Goal: Information Seeking & Learning: Learn about a topic

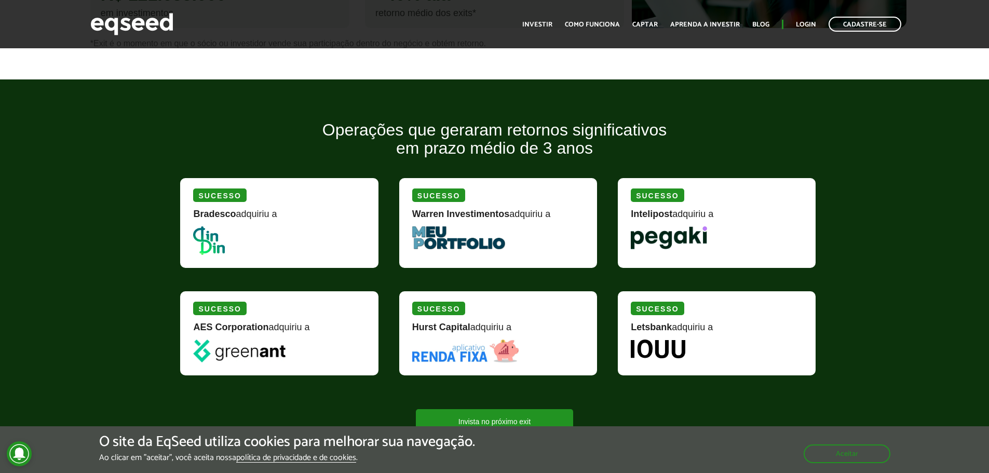
scroll to position [1142, 0]
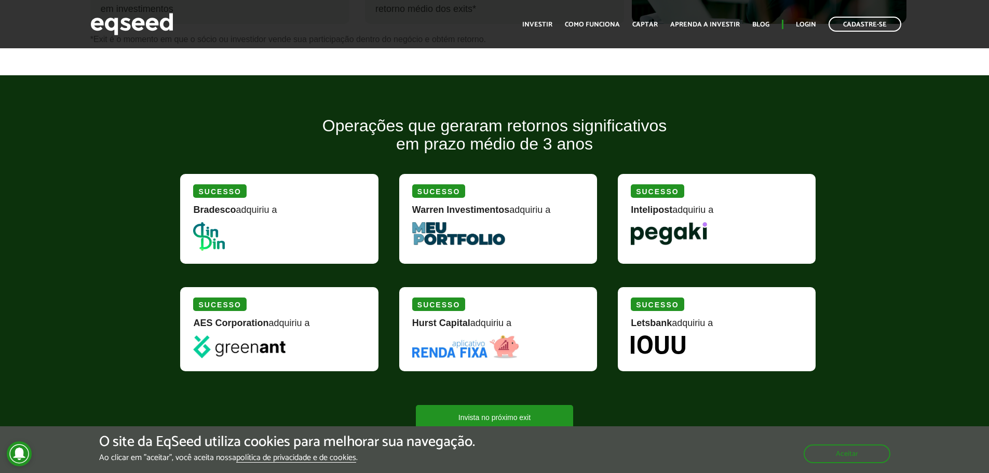
click at [264, 301] on div "Sucesso AES Corporation adquiriu a" at bounding box center [279, 329] width 198 height 84
click at [229, 339] on img at bounding box center [239, 346] width 92 height 23
click at [249, 359] on div "Sucesso AES Corporation adquiriu a" at bounding box center [279, 329] width 198 height 84
click at [255, 353] on img at bounding box center [239, 346] width 92 height 23
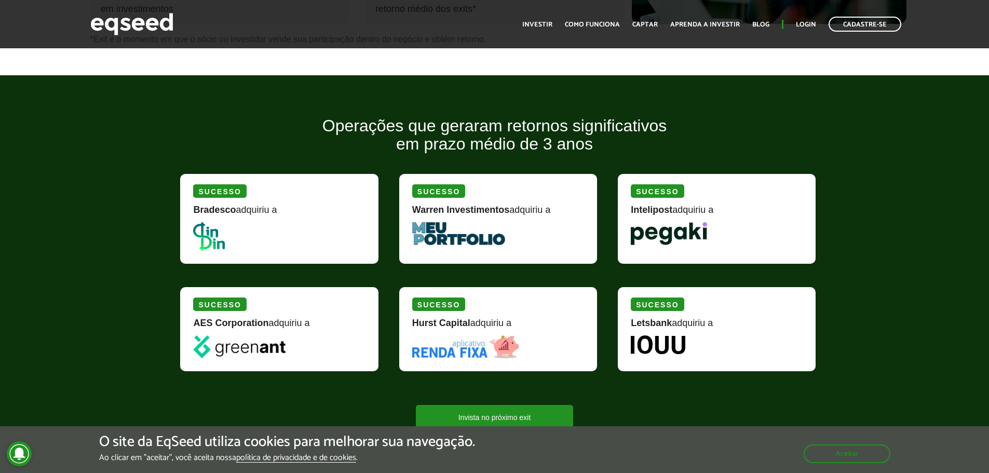
click at [254, 320] on strong "AES Corporation" at bounding box center [230, 323] width 75 height 10
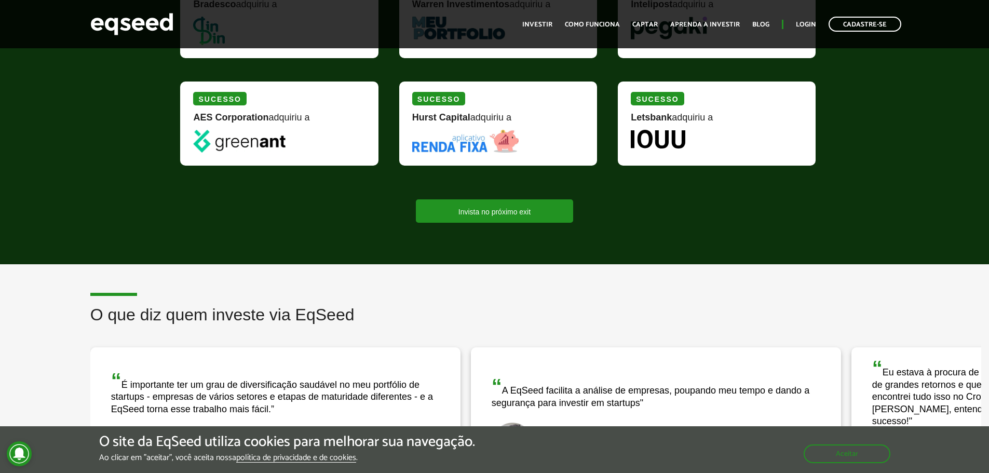
scroll to position [1350, 0]
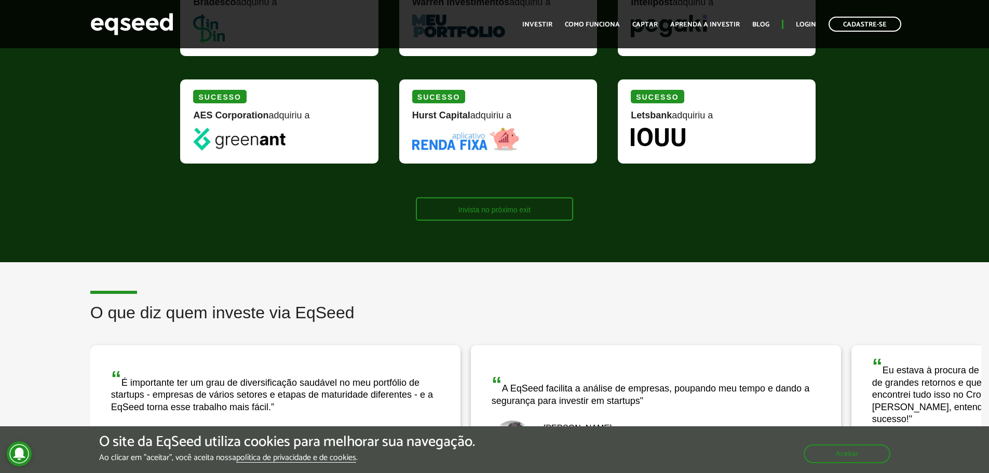
click at [538, 215] on link "Invista no próximo exit" at bounding box center [494, 208] width 157 height 23
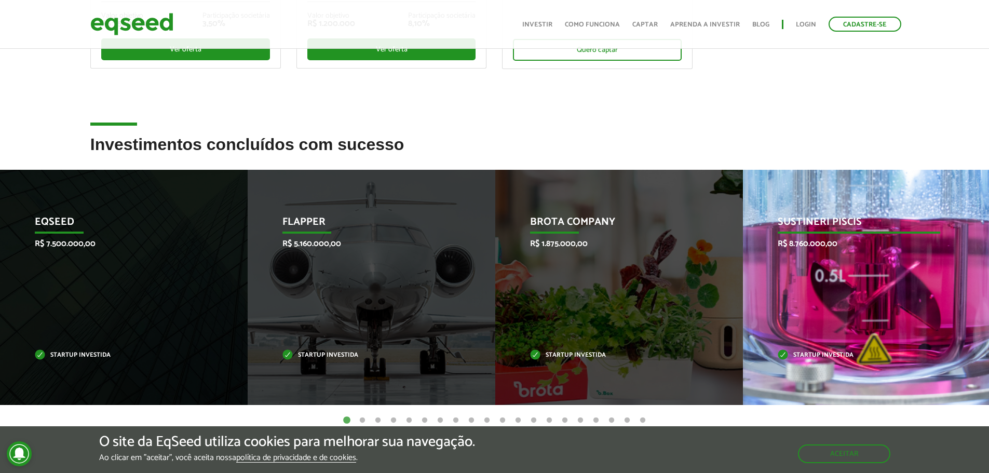
scroll to position [363, 0]
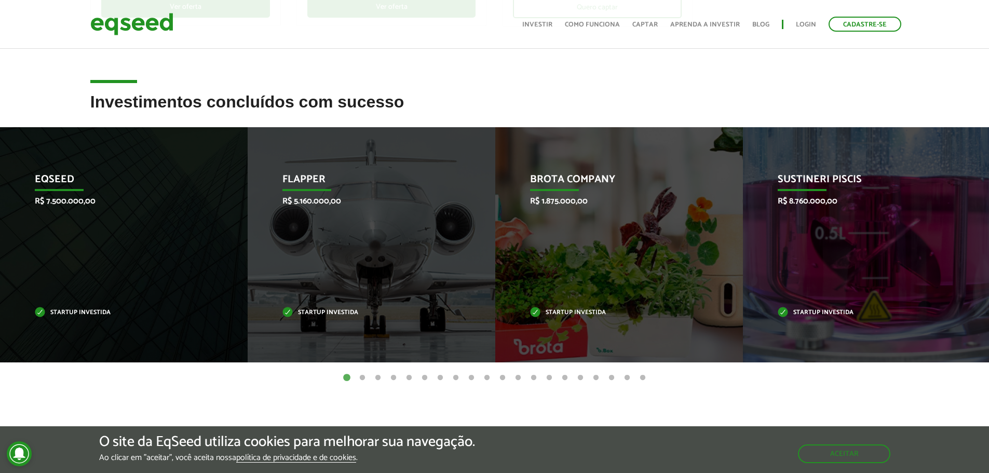
click at [364, 378] on button "2" at bounding box center [362, 378] width 10 height 10
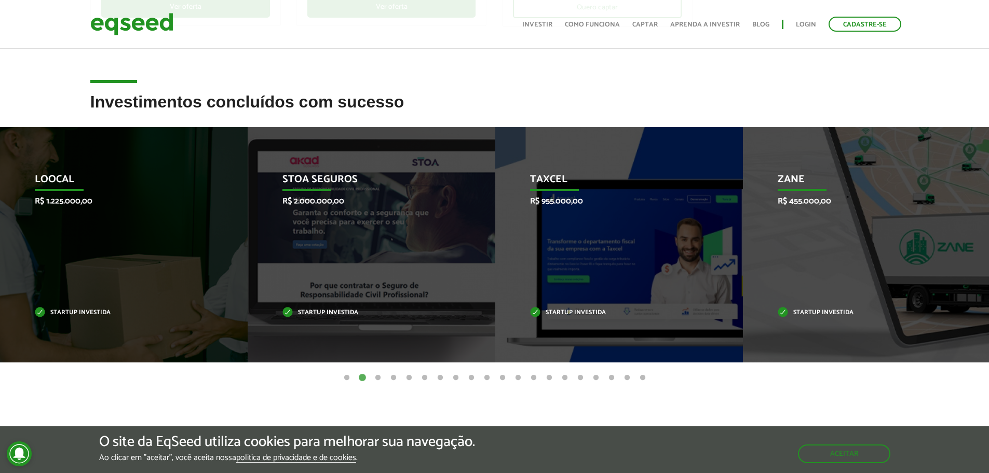
click at [379, 380] on button "3" at bounding box center [378, 378] width 10 height 10
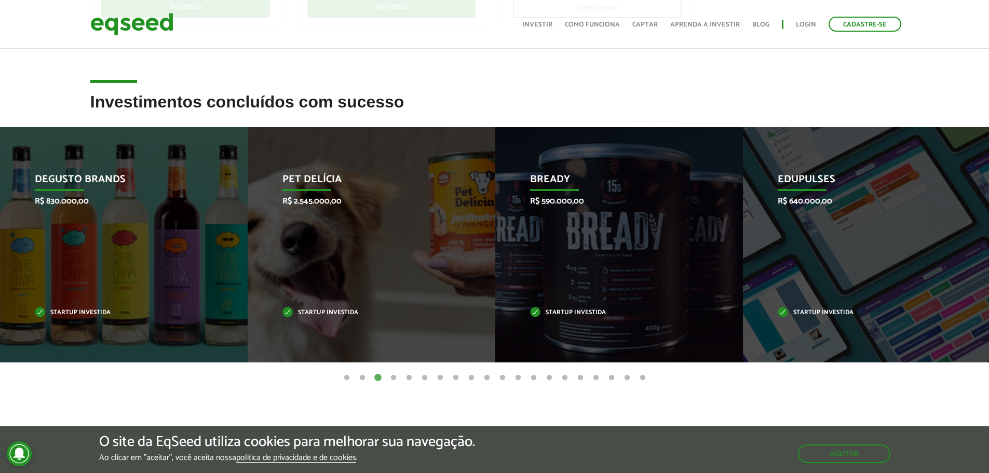
click at [399, 373] on ul "1 2 3 4 5 6 7 8 9 10 11 12 13 14 15 16 17 18 19 20" at bounding box center [494, 377] width 989 height 11
click at [393, 380] on button "4" at bounding box center [393, 378] width 10 height 10
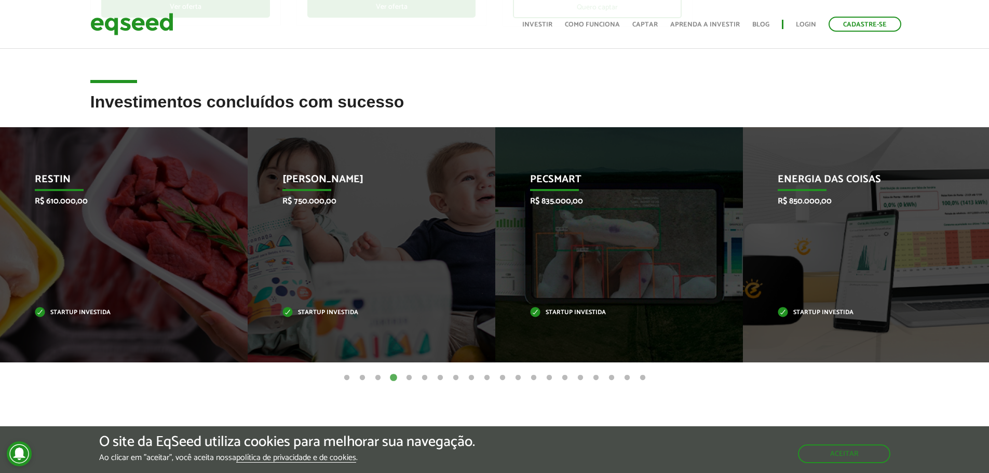
click at [408, 377] on button "5" at bounding box center [409, 378] width 10 height 10
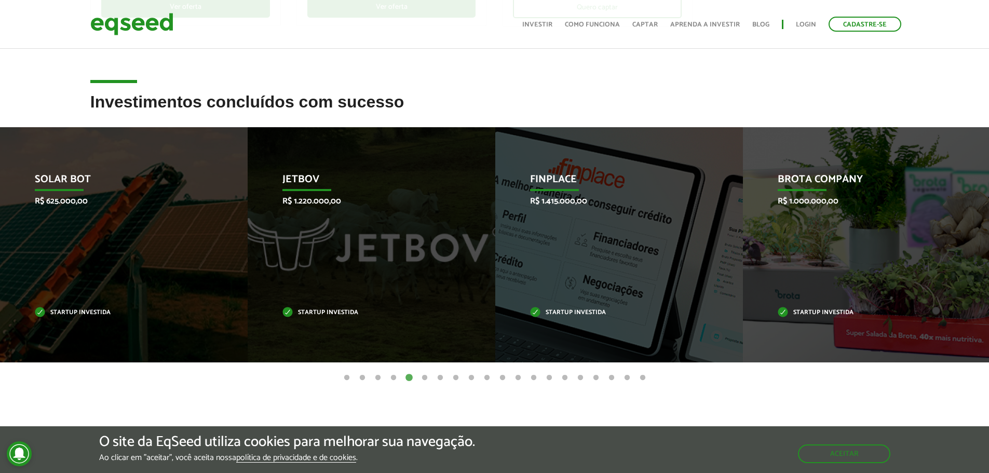
click at [426, 375] on button "6" at bounding box center [424, 378] width 10 height 10
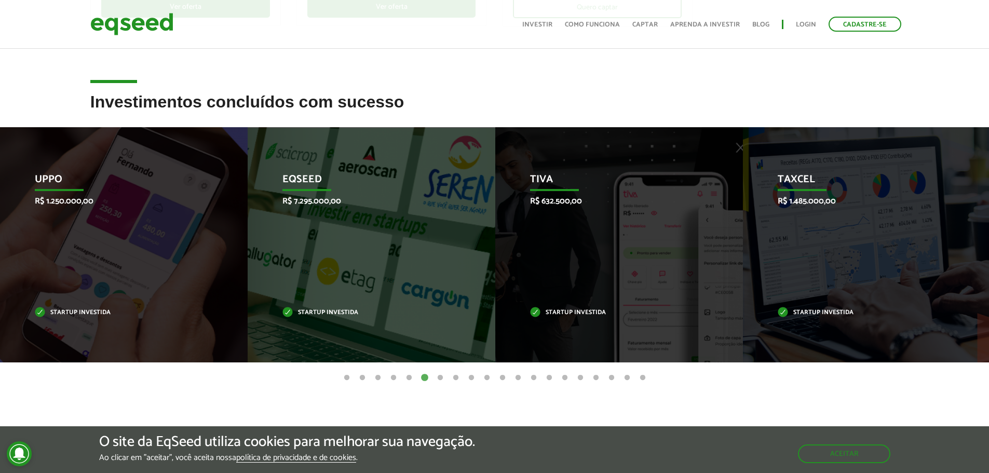
drag, startPoint x: 399, startPoint y: 379, endPoint x: 414, endPoint y: 378, distance: 15.6
click at [403, 379] on ul "1 2 3 4 5 6 7 8 9 10 11 12 13 14 15 16 17 18 19 20" at bounding box center [494, 377] width 989 height 11
click at [408, 375] on button "5" at bounding box center [409, 378] width 10 height 10
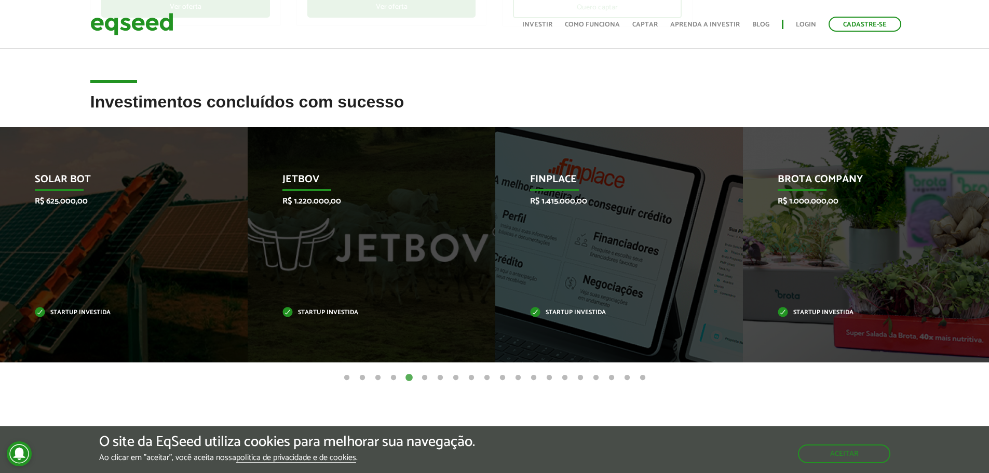
click at [420, 380] on ul "1 2 3 4 5 6 7 8 9 10 11 12 13 14 15 16 17 18 19 20" at bounding box center [494, 377] width 989 height 11
click at [423, 381] on button "6" at bounding box center [424, 378] width 10 height 10
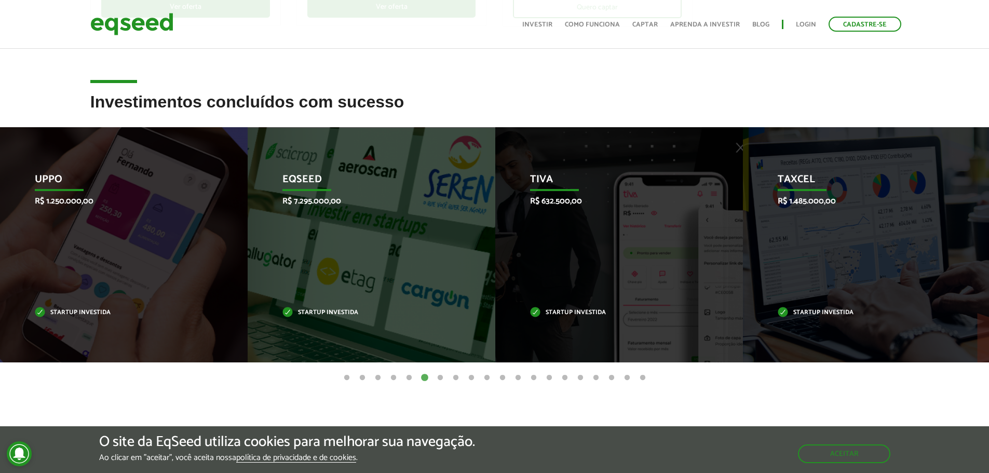
click at [462, 374] on ul "1 2 3 4 5 6 7 8 9 10 11 12 13 14 15 16 17 18 19 20" at bounding box center [494, 377] width 989 height 11
click at [441, 376] on button "7" at bounding box center [440, 378] width 10 height 10
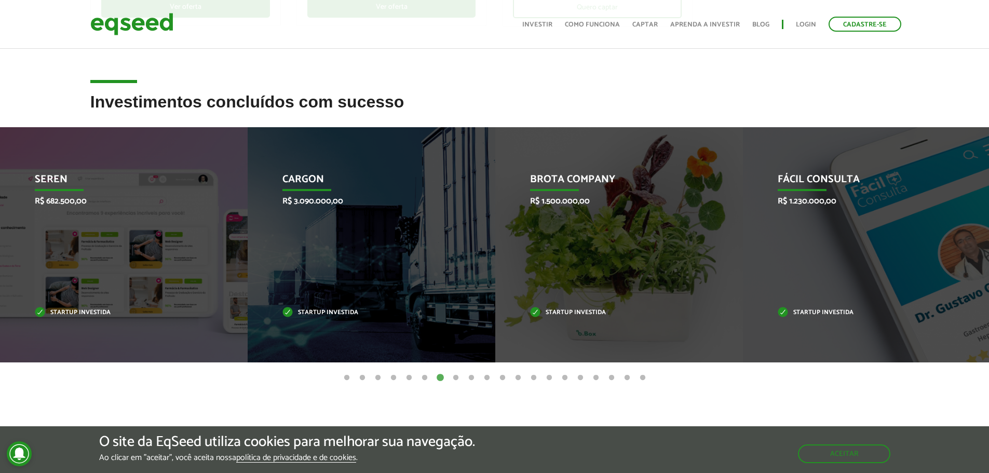
click at [449, 378] on ul "1 2 3 4 5 6 7 8 9 10 11 12 13 14 15 16 17 18 19 20" at bounding box center [494, 377] width 989 height 11
click at [455, 378] on button "8" at bounding box center [456, 378] width 10 height 10
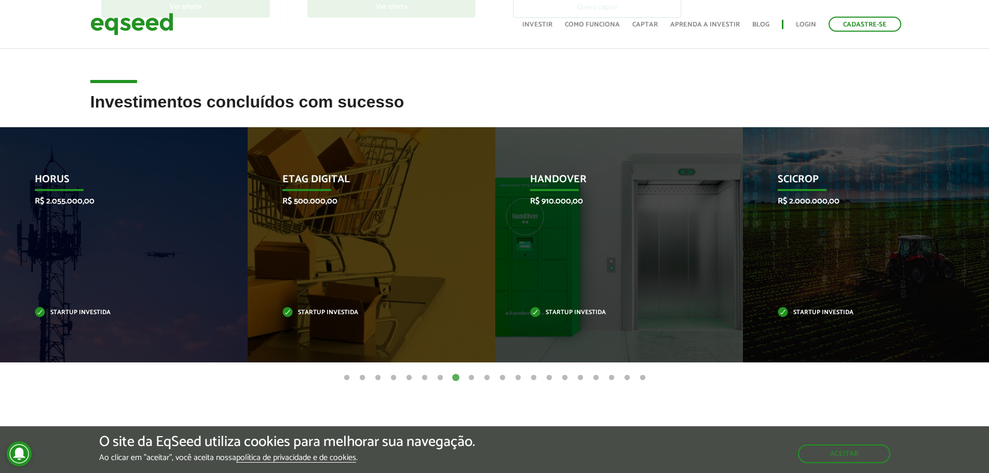
click at [479, 375] on ul "1 2 3 4 5 6 7 8 9 10 11 12 13 14 15 16 17 18 19 20" at bounding box center [494, 377] width 989 height 11
click at [468, 377] on button "9" at bounding box center [471, 378] width 10 height 10
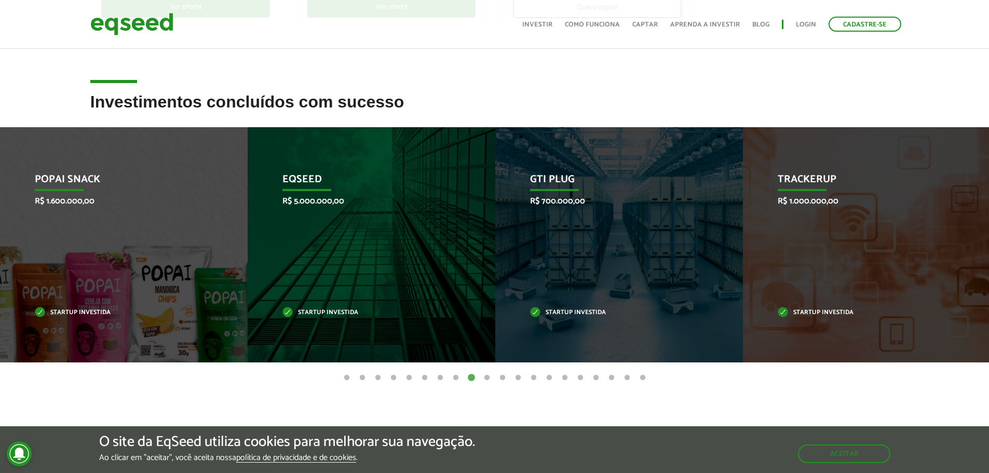
click at [489, 372] on ul "1 2 3 4 5 6 7 8 9 10 11 12 13 14 15 16 17 18 19 20" at bounding box center [494, 377] width 989 height 11
click at [484, 378] on button "10" at bounding box center [487, 378] width 10 height 10
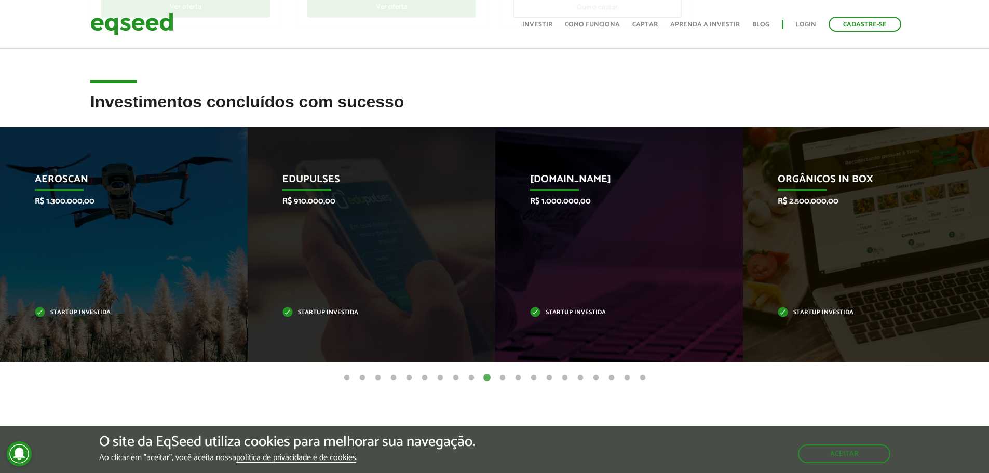
click at [478, 378] on ul "1 2 3 4 5 6 7 8 9 10 11 12 13 14 15 16 17 18 19 20" at bounding box center [494, 377] width 989 height 11
click at [471, 378] on button "9" at bounding box center [471, 378] width 10 height 10
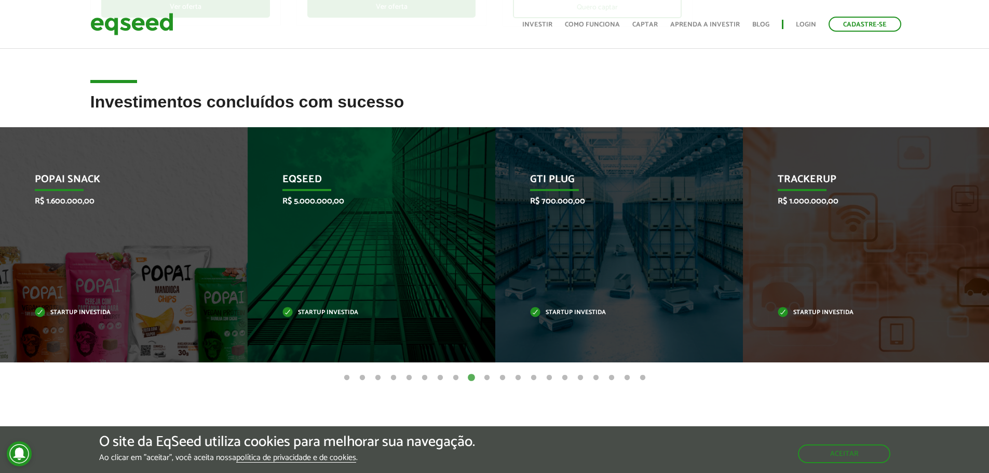
click at [485, 377] on button "10" at bounding box center [487, 378] width 10 height 10
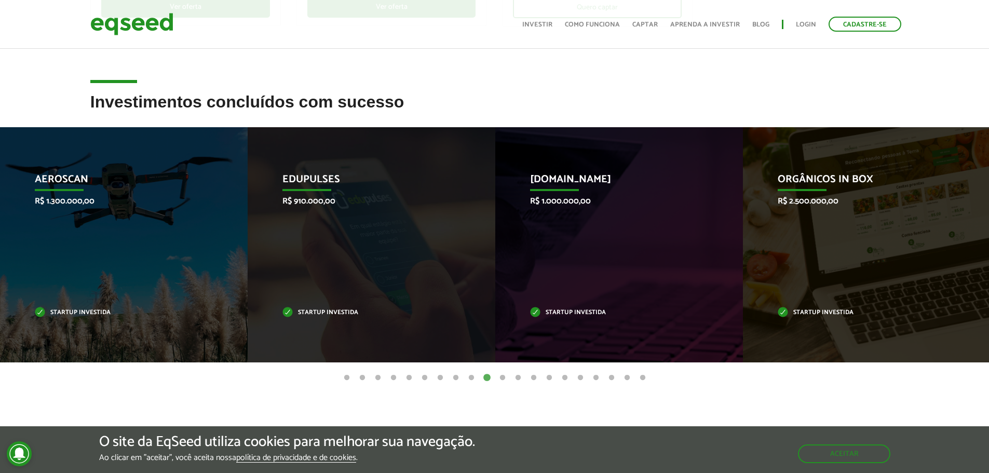
click at [508, 376] on ul "1 2 3 4 5 6 7 8 9 10 11 12 13 14 15 16 17 18 19 20" at bounding box center [494, 377] width 989 height 11
click at [500, 377] on button "11" at bounding box center [502, 378] width 10 height 10
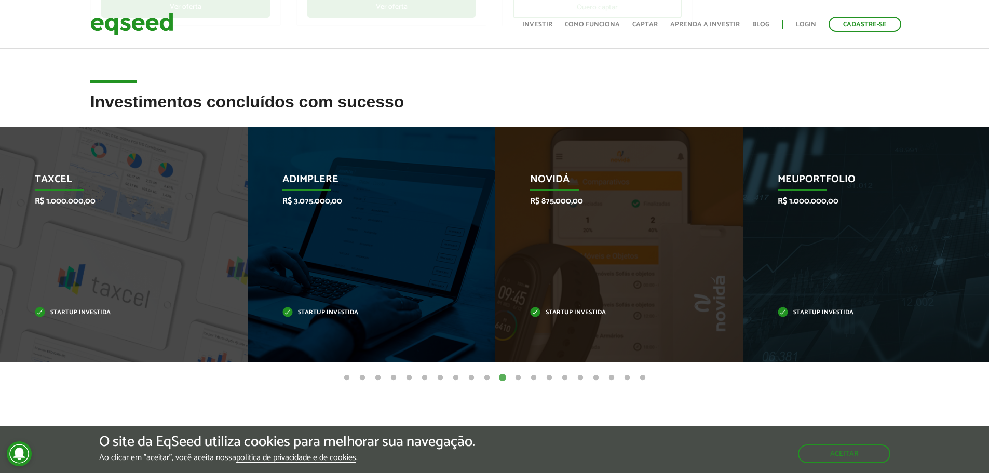
click at [516, 376] on button "12" at bounding box center [518, 378] width 10 height 10
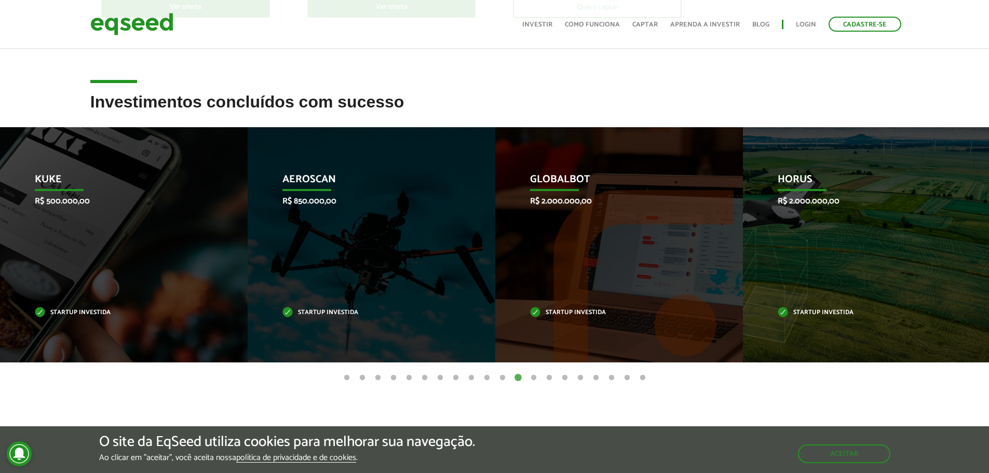
click at [535, 377] on button "13" at bounding box center [533, 378] width 10 height 10
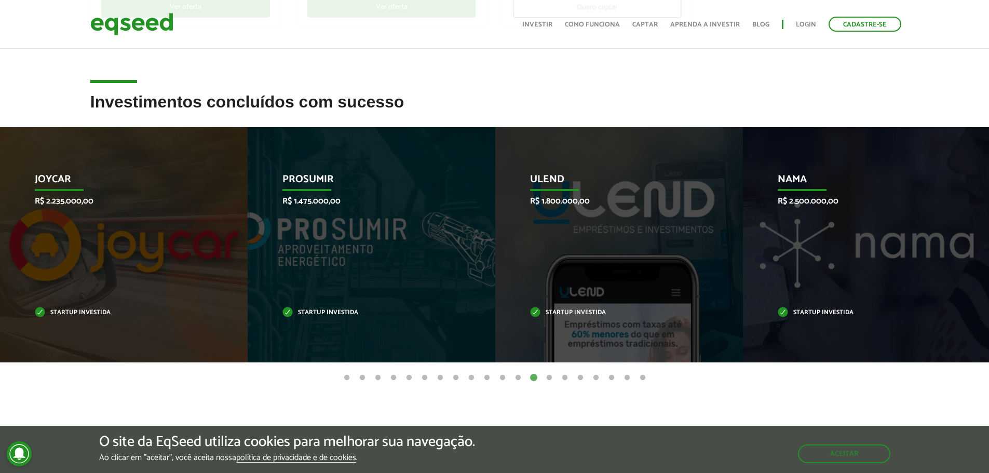
click at [546, 376] on button "14" at bounding box center [549, 378] width 10 height 10
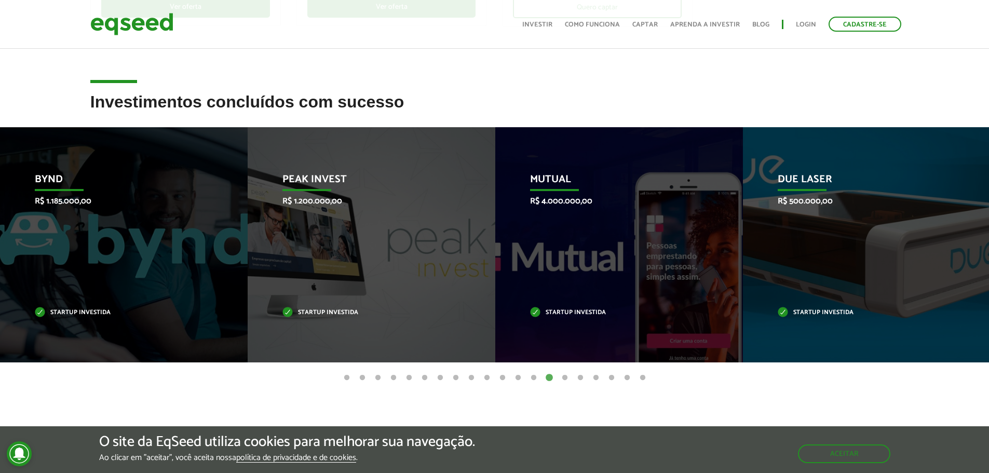
click at [572, 371] on div "Invoop R$ 250.000,00 Startup investida Prosumir R$ 300.000,00 Startup investida…" at bounding box center [494, 252] width 989 height 251
click at [566, 377] on button "15" at bounding box center [565, 378] width 10 height 10
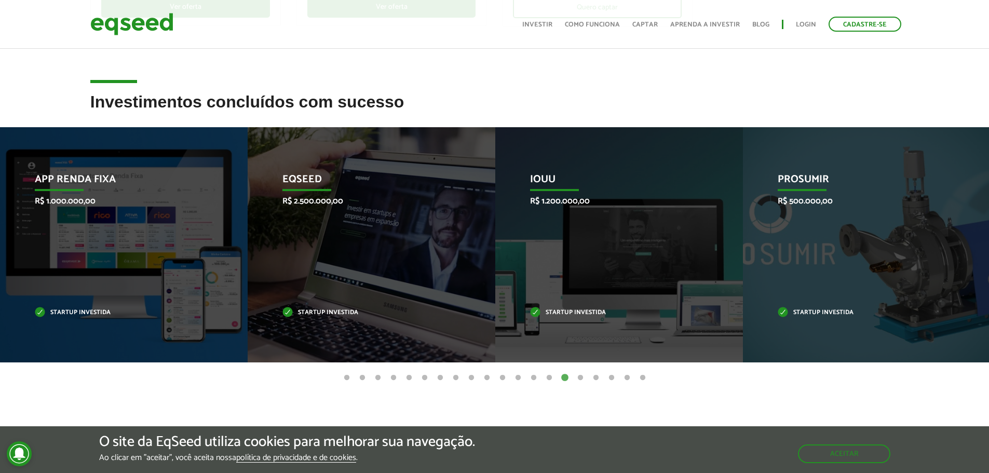
click at [581, 377] on button "16" at bounding box center [580, 378] width 10 height 10
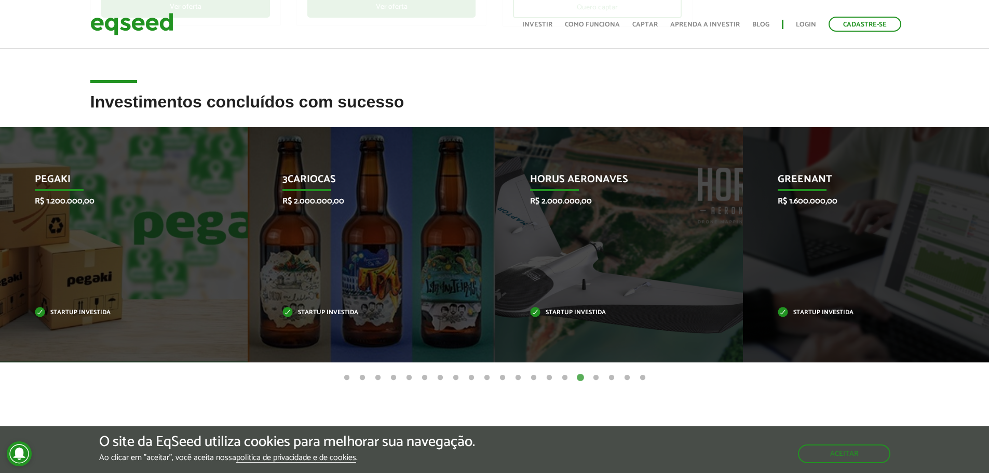
click at [596, 380] on button "17" at bounding box center [596, 378] width 10 height 10
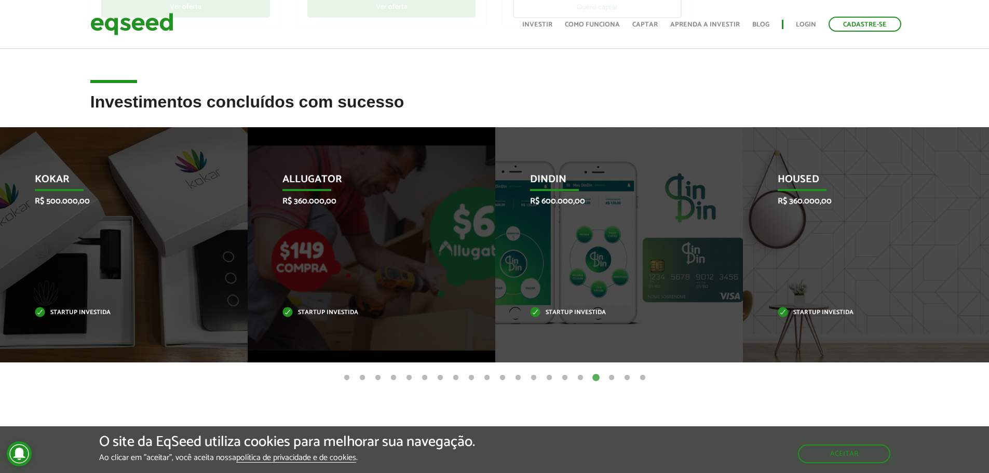
click at [578, 377] on button "16" at bounding box center [580, 378] width 10 height 10
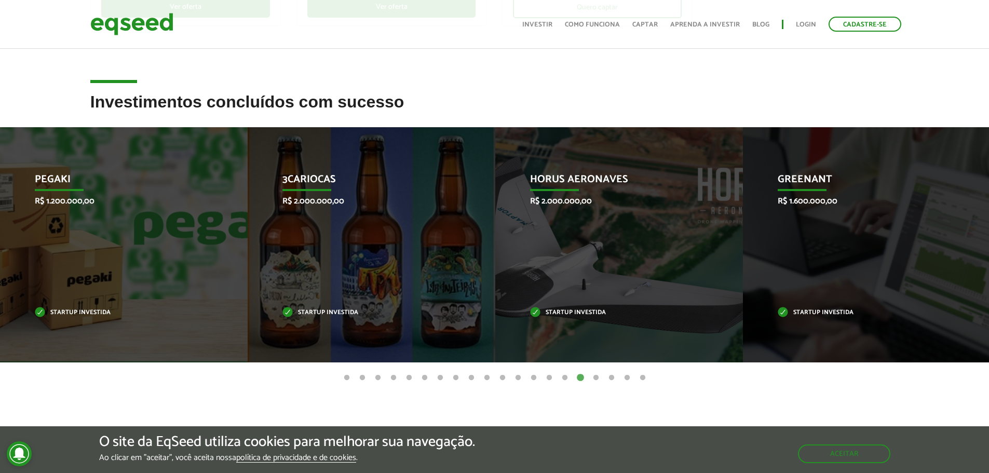
click at [599, 377] on button "17" at bounding box center [596, 378] width 10 height 10
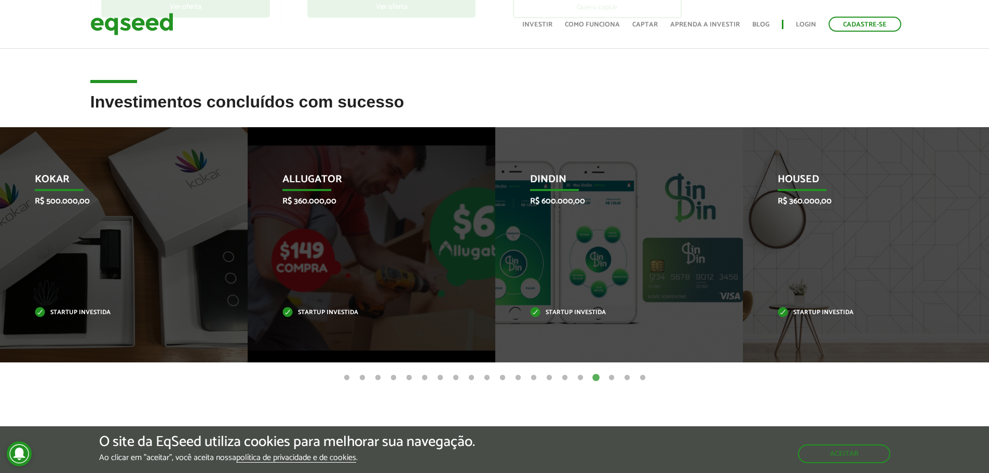
click at [614, 376] on button "18" at bounding box center [611, 378] width 10 height 10
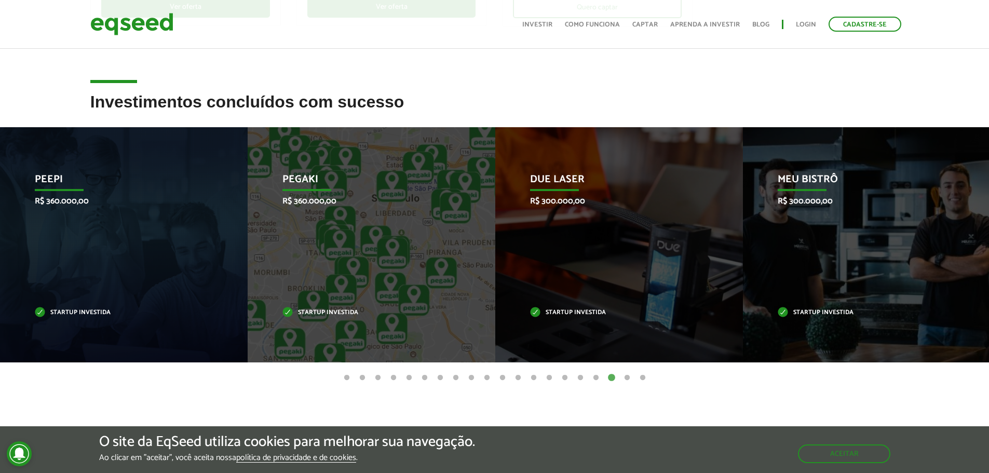
click at [597, 378] on button "17" at bounding box center [596, 378] width 10 height 10
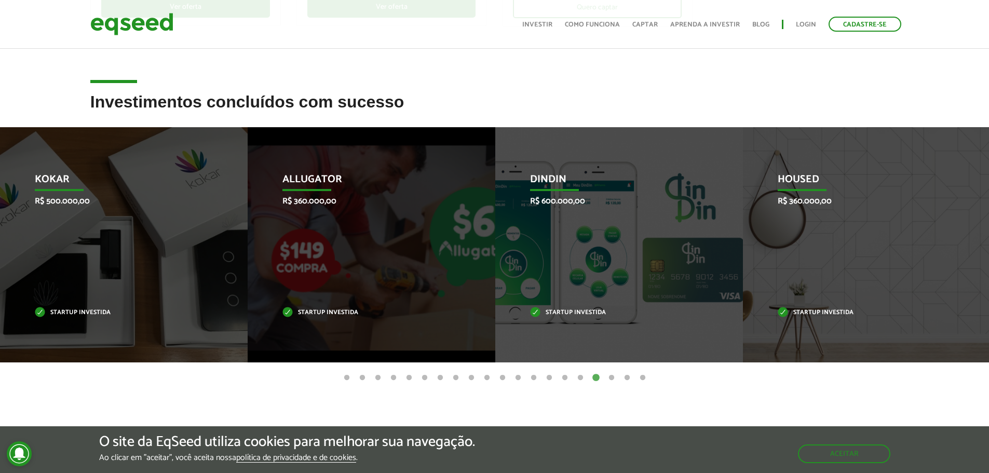
click at [611, 377] on button "18" at bounding box center [611, 378] width 10 height 10
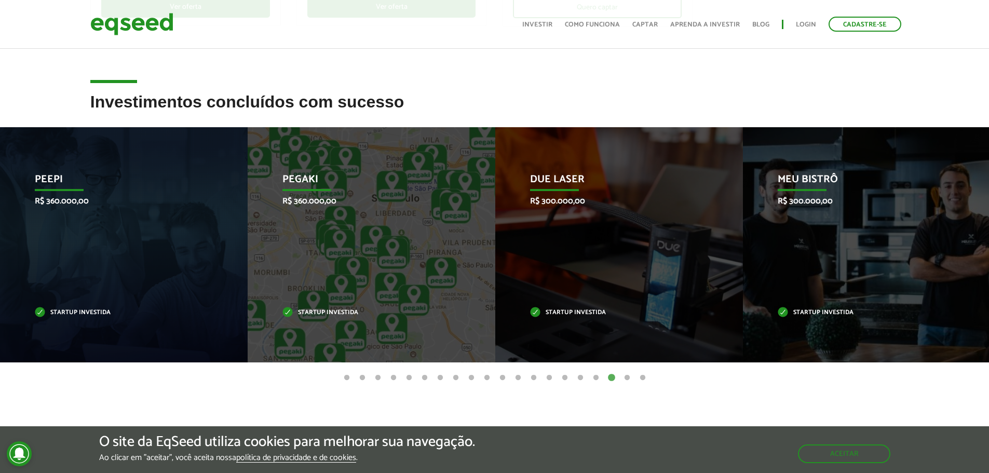
click at [626, 378] on button "19" at bounding box center [627, 378] width 10 height 10
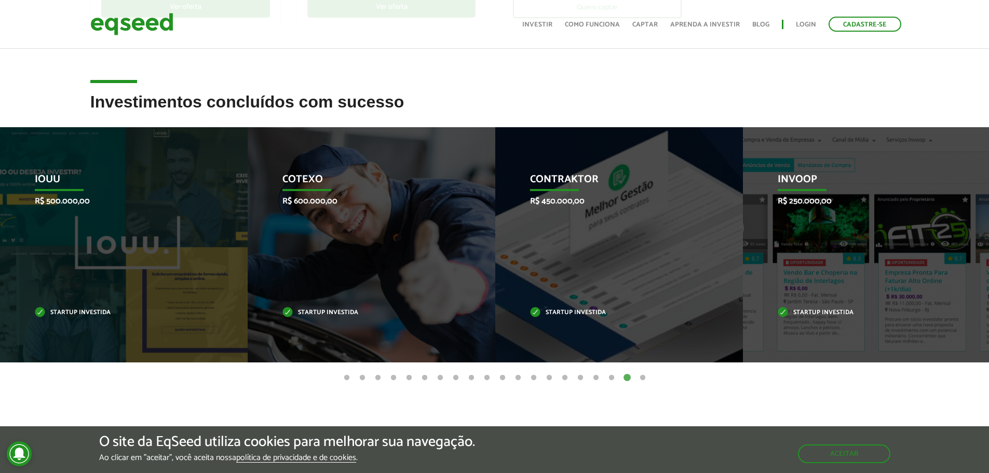
click at [643, 376] on button "20" at bounding box center [642, 378] width 10 height 10
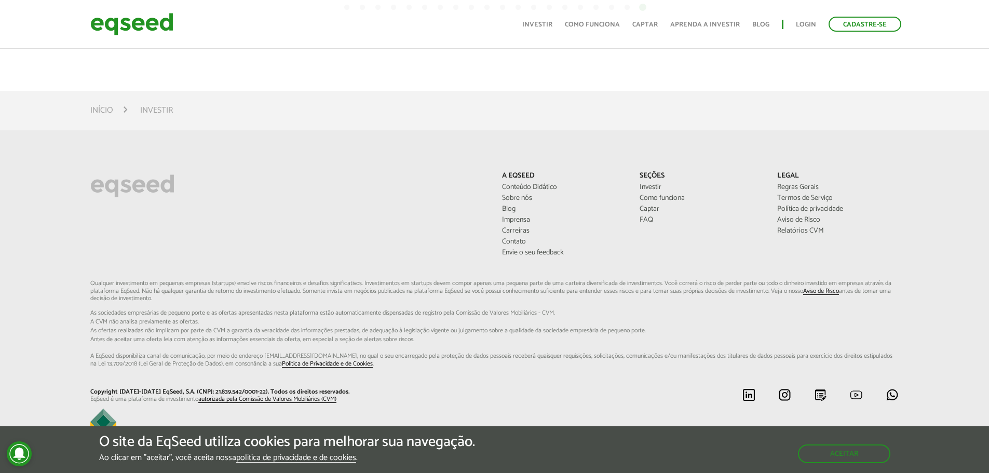
scroll to position [754, 0]
